Goal: Task Accomplishment & Management: Manage account settings

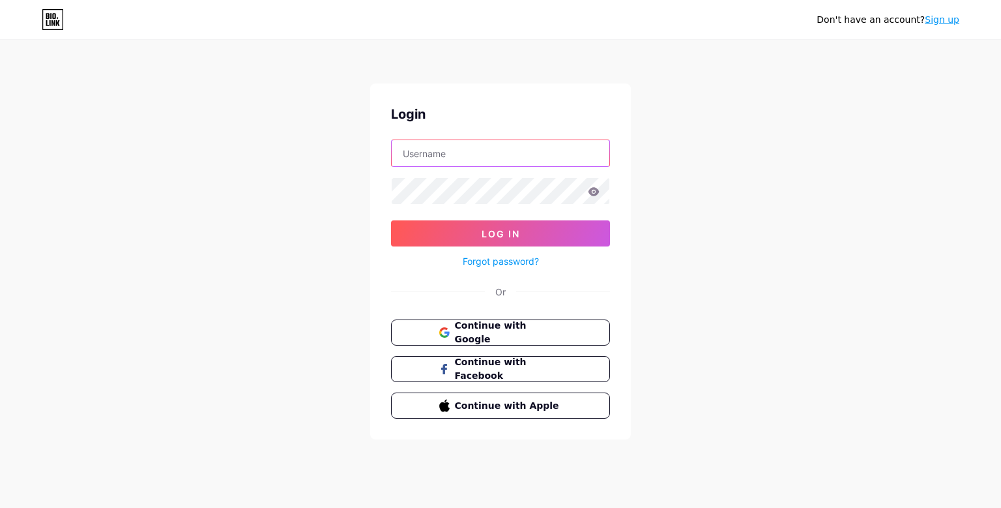
click at [414, 154] on input "text" at bounding box center [501, 153] width 218 height 26
type input "[DOMAIN_NAME][EMAIL_ADDRESS][DOMAIN_NAME]"
click at [391, 220] on button "Log In" at bounding box center [500, 233] width 219 height 26
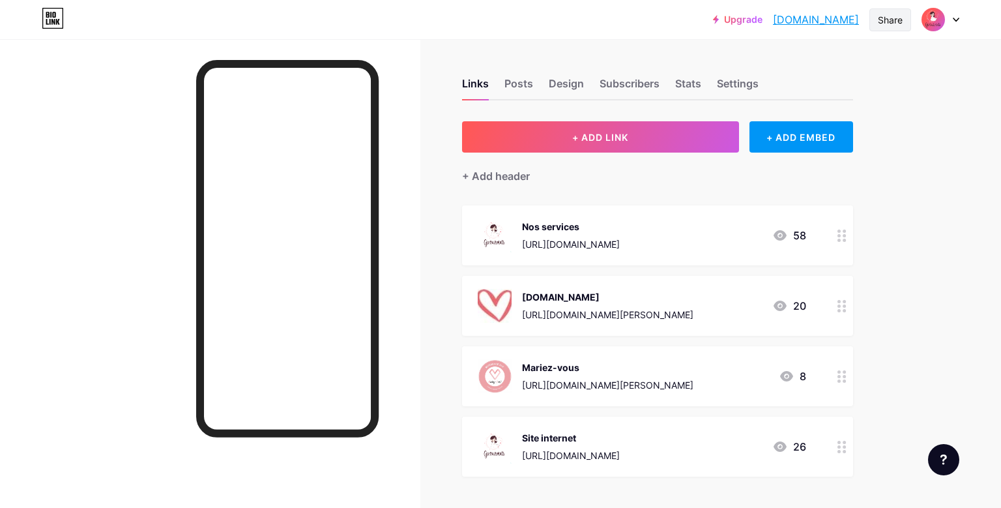
click at [889, 12] on div "Share" at bounding box center [890, 19] width 42 height 23
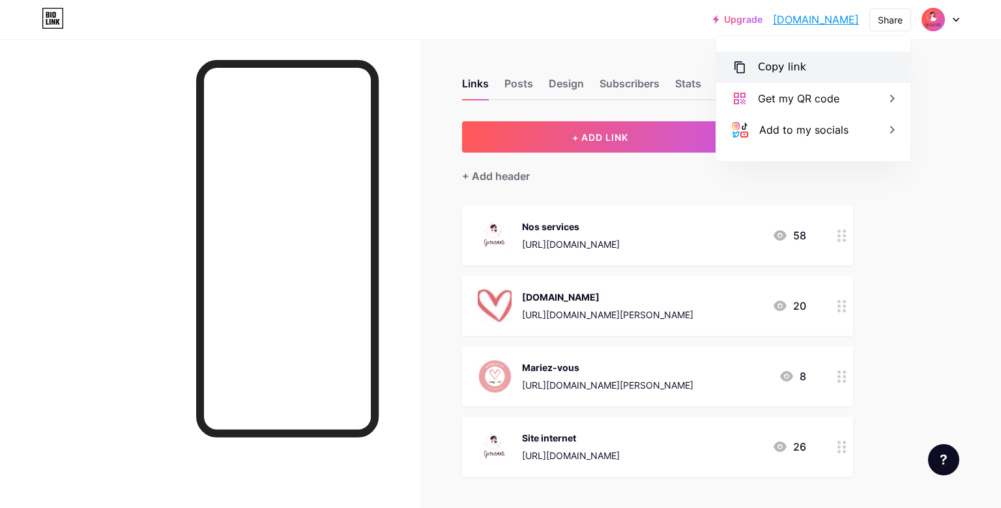
click at [781, 67] on div "Copy link" at bounding box center [782, 67] width 48 height 16
click at [936, 134] on div "Upgrade [DOMAIN_NAME].... [DOMAIN_NAME] Share Copy link [DOMAIN_NAME] Get my QR…" at bounding box center [500, 412] width 1001 height 824
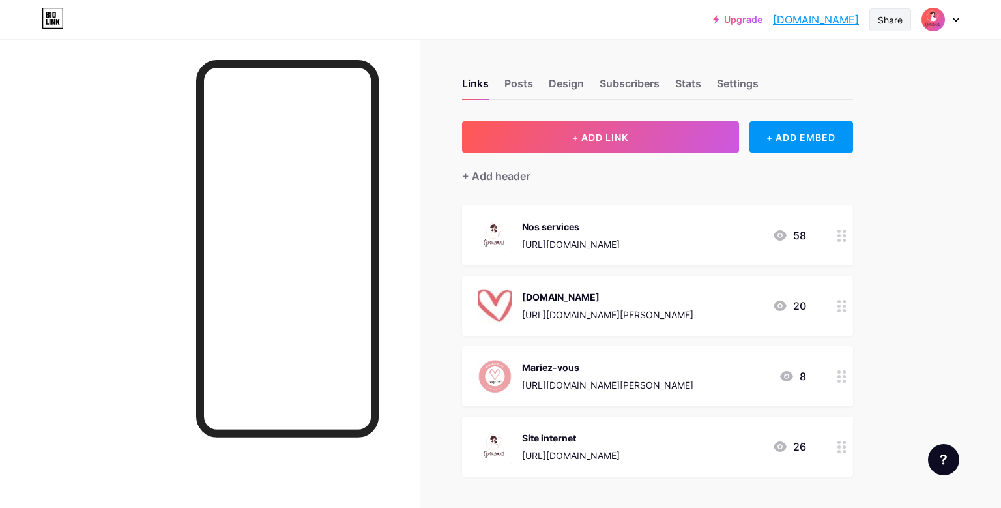
click at [886, 15] on div "Share" at bounding box center [890, 20] width 25 height 14
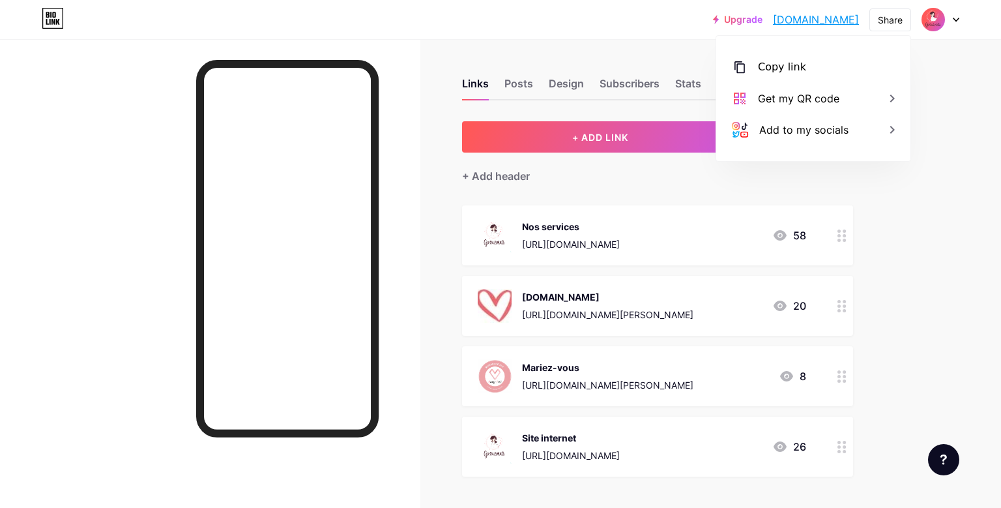
click at [794, 17] on link "[DOMAIN_NAME]" at bounding box center [816, 20] width 86 height 16
